Goal: Navigation & Orientation: Go to known website

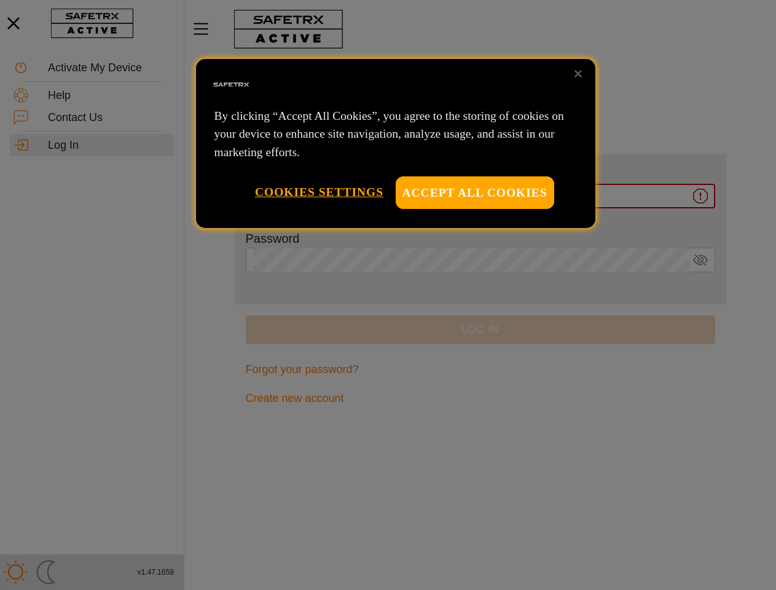
click at [388, 295] on div at bounding box center [388, 295] width 776 height 590
click at [475, 192] on button "Accept All Cookies" at bounding box center [475, 192] width 158 height 33
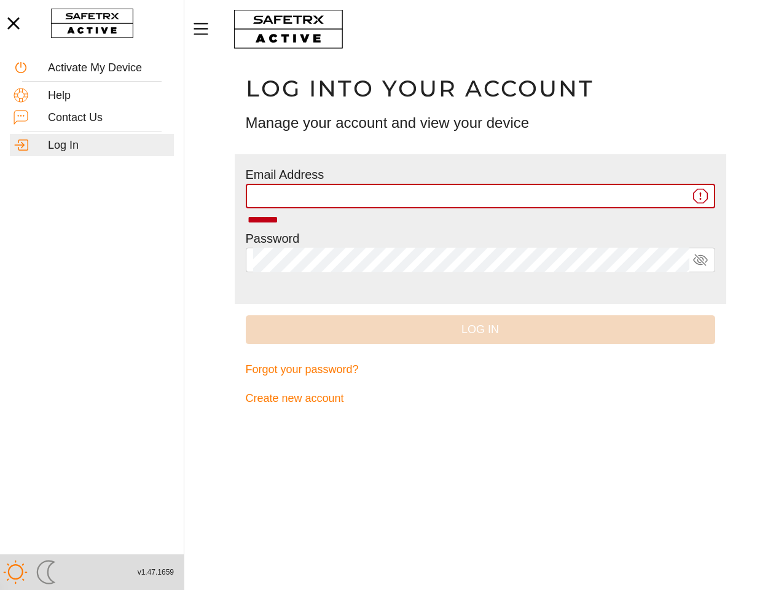
click at [319, 192] on button "Cookies Settings" at bounding box center [319, 191] width 128 height 31
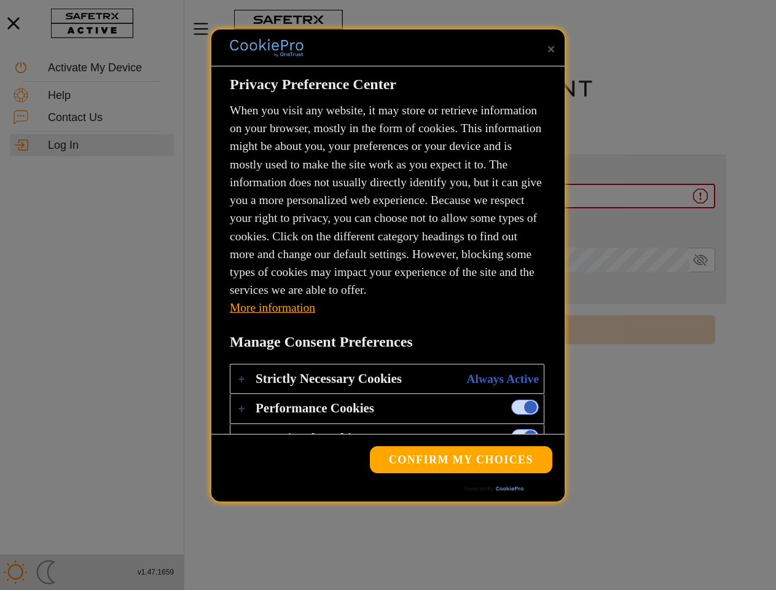
click at [578, 74] on div "Log into your account Manage your account and view your device" at bounding box center [480, 106] width 491 height 96
